Goal: Find contact information: Find contact information

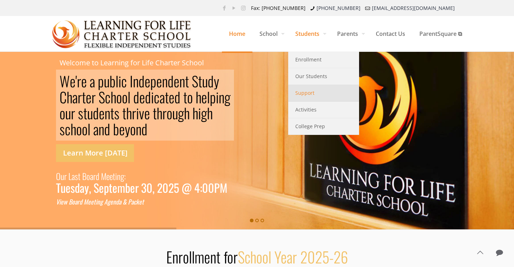
click at [302, 93] on span "Support" at bounding box center [304, 92] width 19 height 9
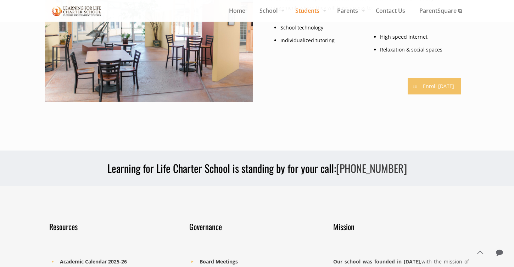
scroll to position [1029, 0]
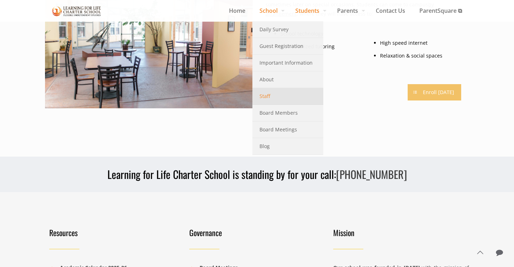
click at [261, 96] on span "Staff" at bounding box center [265, 96] width 11 height 9
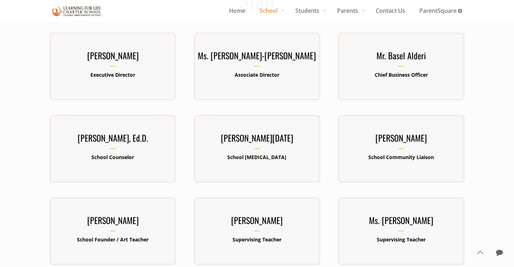
scroll to position [106, 0]
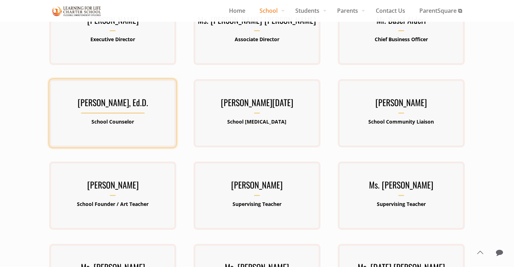
click at [118, 113] on h3 "Dr. Sarah Pennington, Ed.D." at bounding box center [112, 104] width 127 height 18
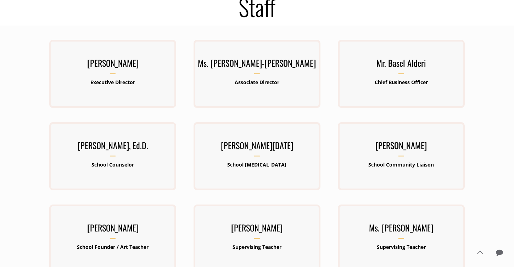
scroll to position [0, 0]
